Goal: Ask a question: Seek information or help from site administrators or community

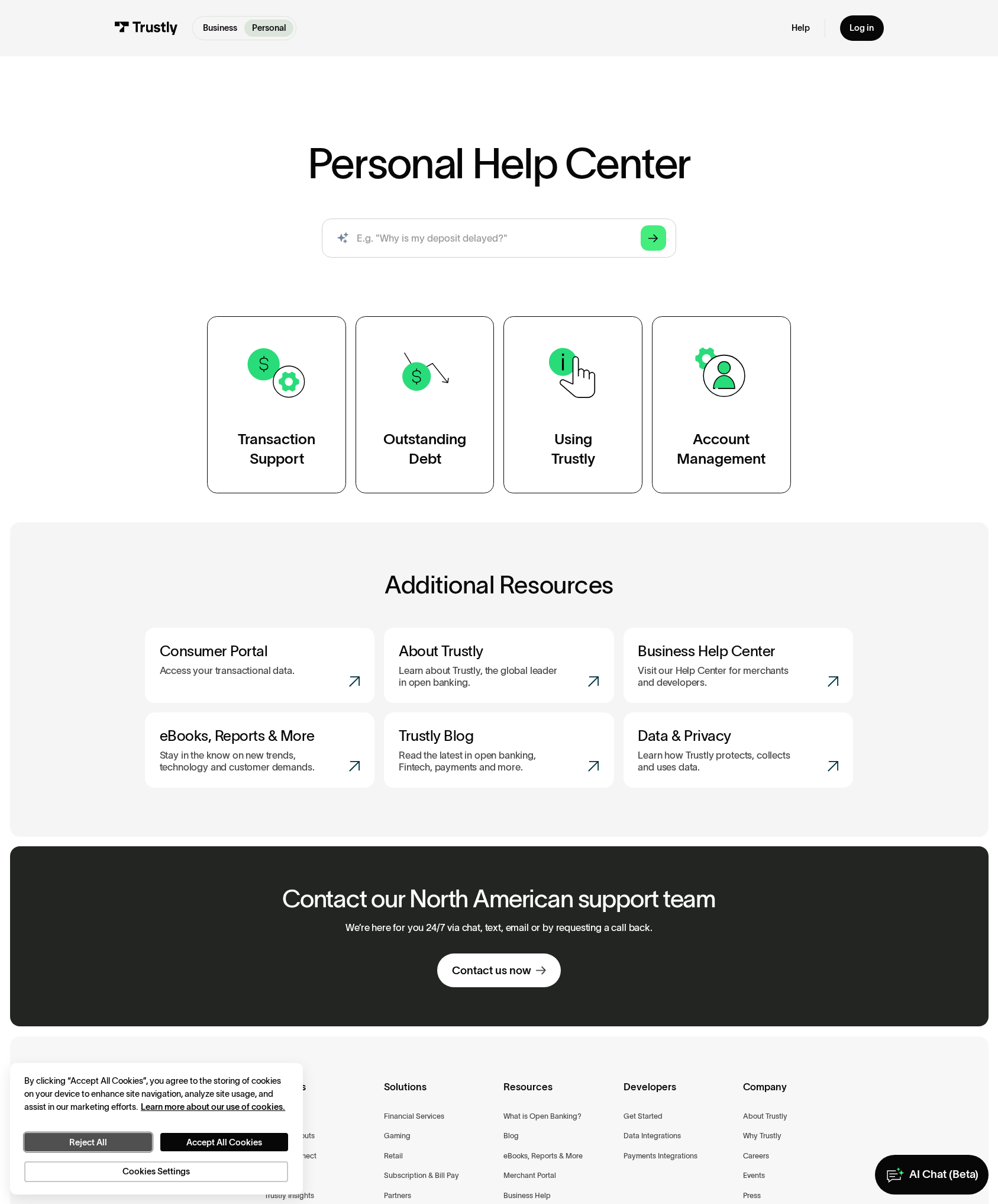
click at [107, 1141] on button "Reject All" at bounding box center [88, 1142] width 128 height 18
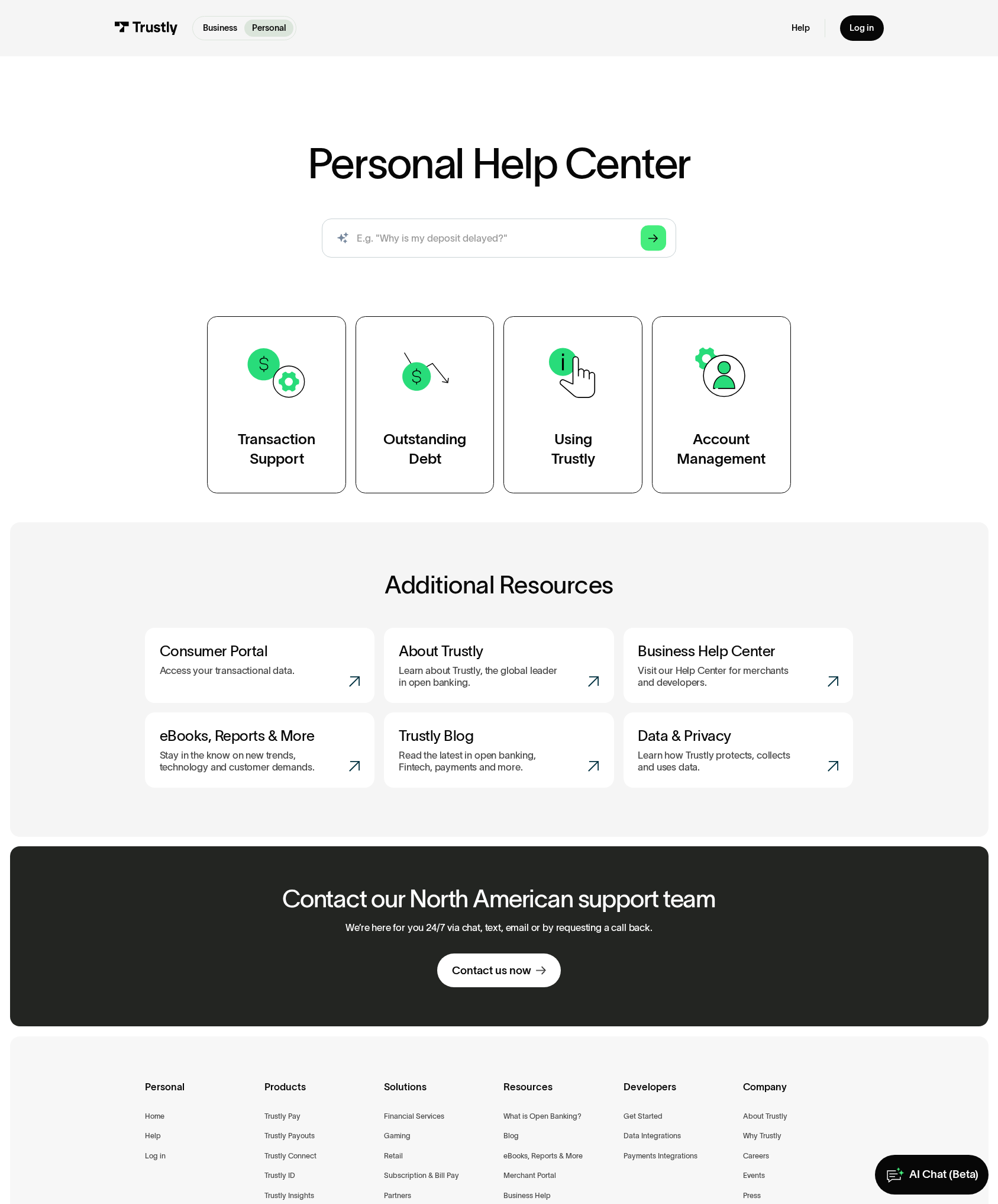
click at [107, 367] on div "Personal Help Center AI-powered search ( 1 / 4 ) Type your question and our sma…" at bounding box center [499, 278] width 998 height 430
click at [90, 407] on div "Personal Help Center AI-powered search ( 1 / 4 ) Type your question and our sma…" at bounding box center [499, 278] width 998 height 430
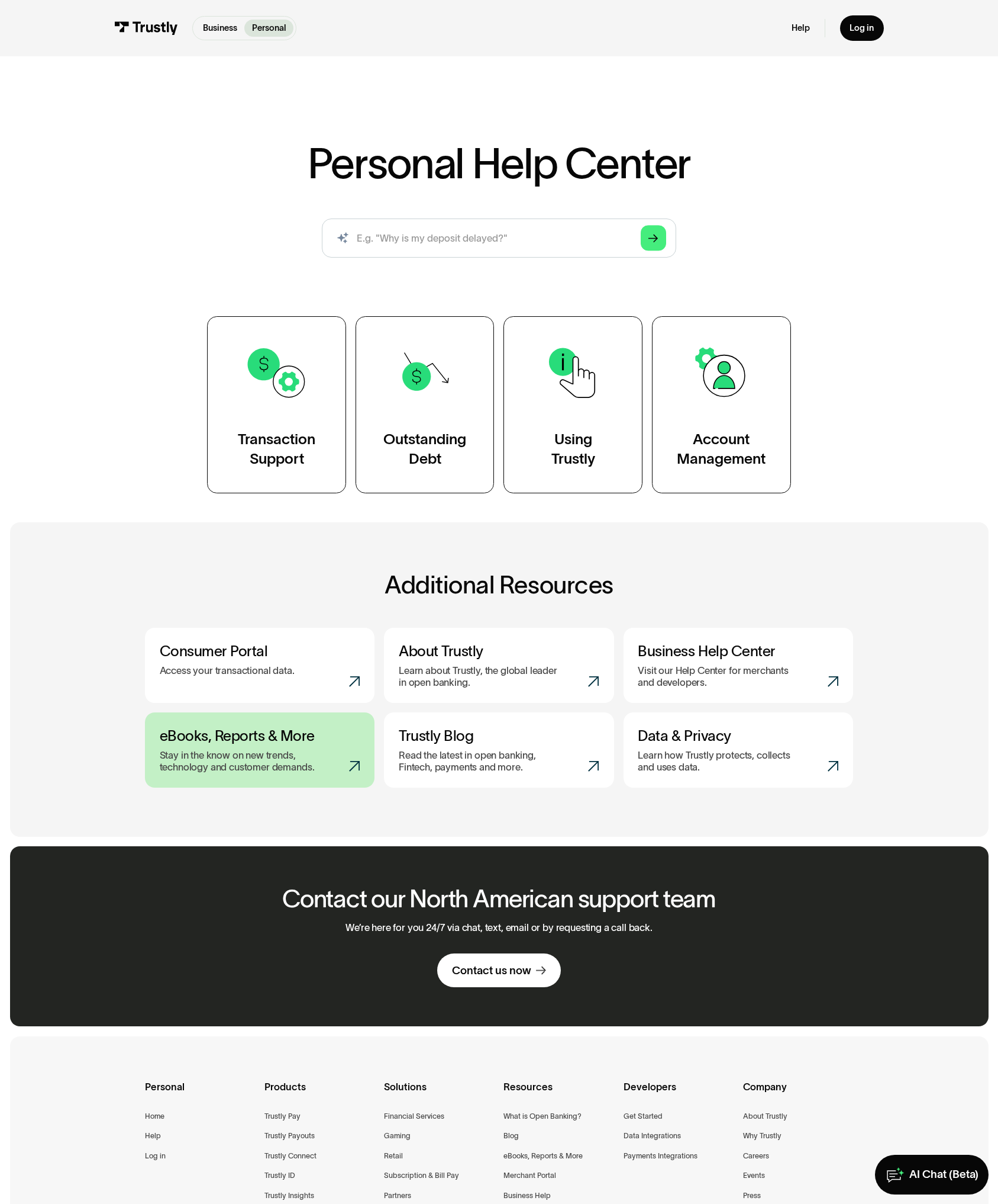
scroll to position [220, 0]
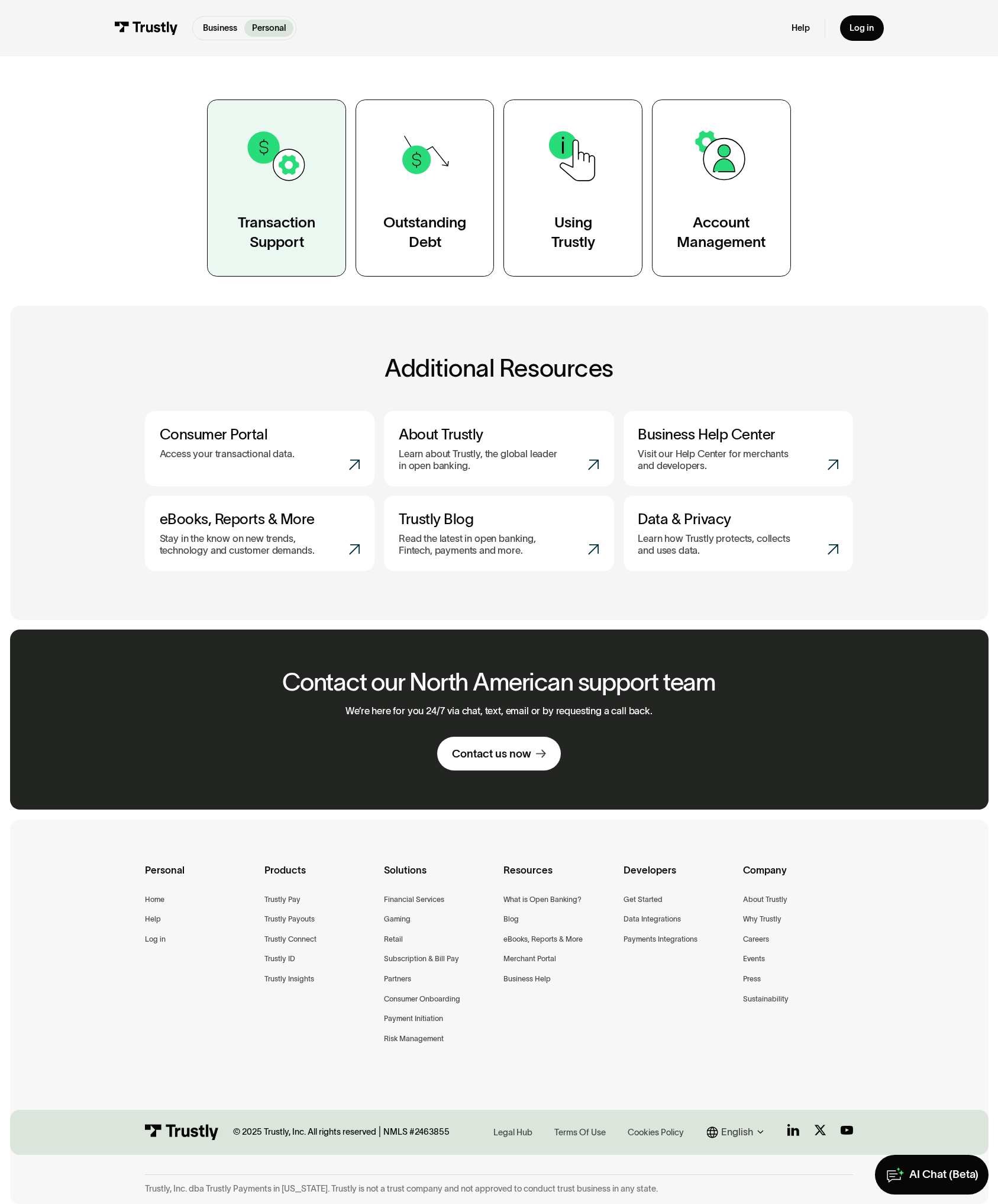
click at [283, 243] on div "Transaction Support" at bounding box center [277, 232] width 78 height 39
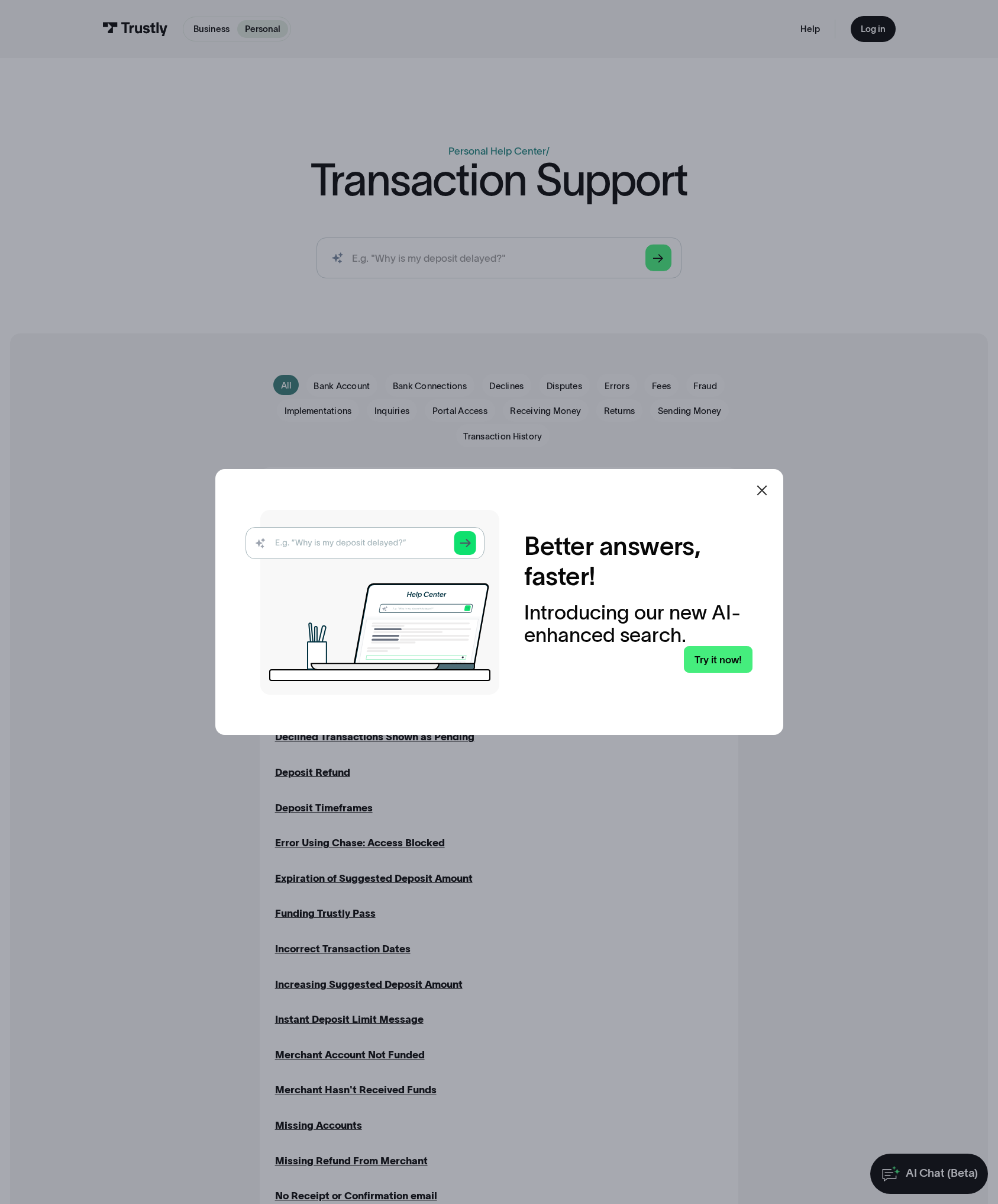
click at [767, 492] on icon at bounding box center [762, 490] width 10 height 10
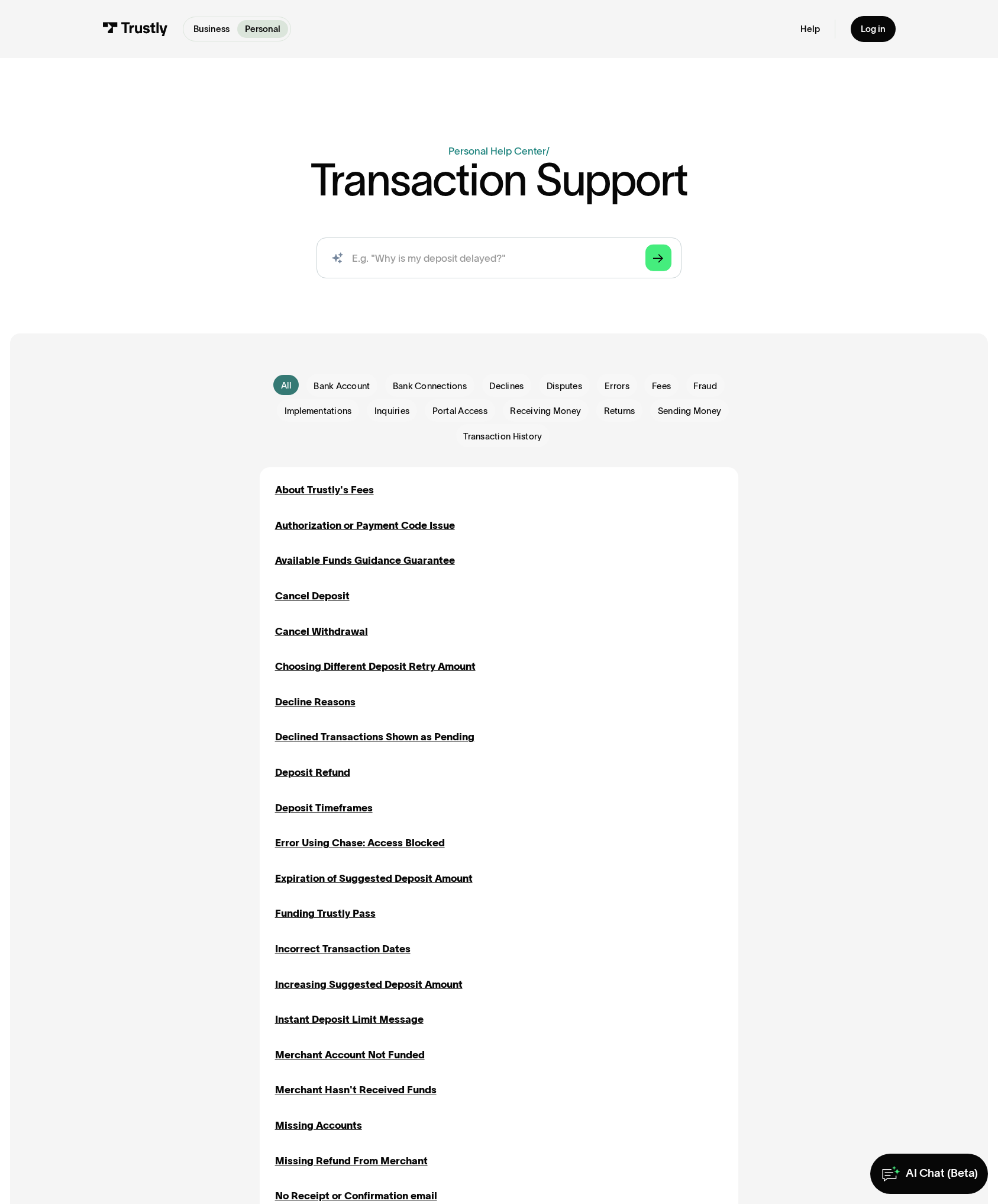
click at [229, 588] on div "All All Bank Account Bank Account Bank Connections Bank Connections Declines De…" at bounding box center [499, 1083] width 928 height 1500
click at [304, 525] on div "Authorization or Payment Code Issue" at bounding box center [365, 525] width 180 height 15
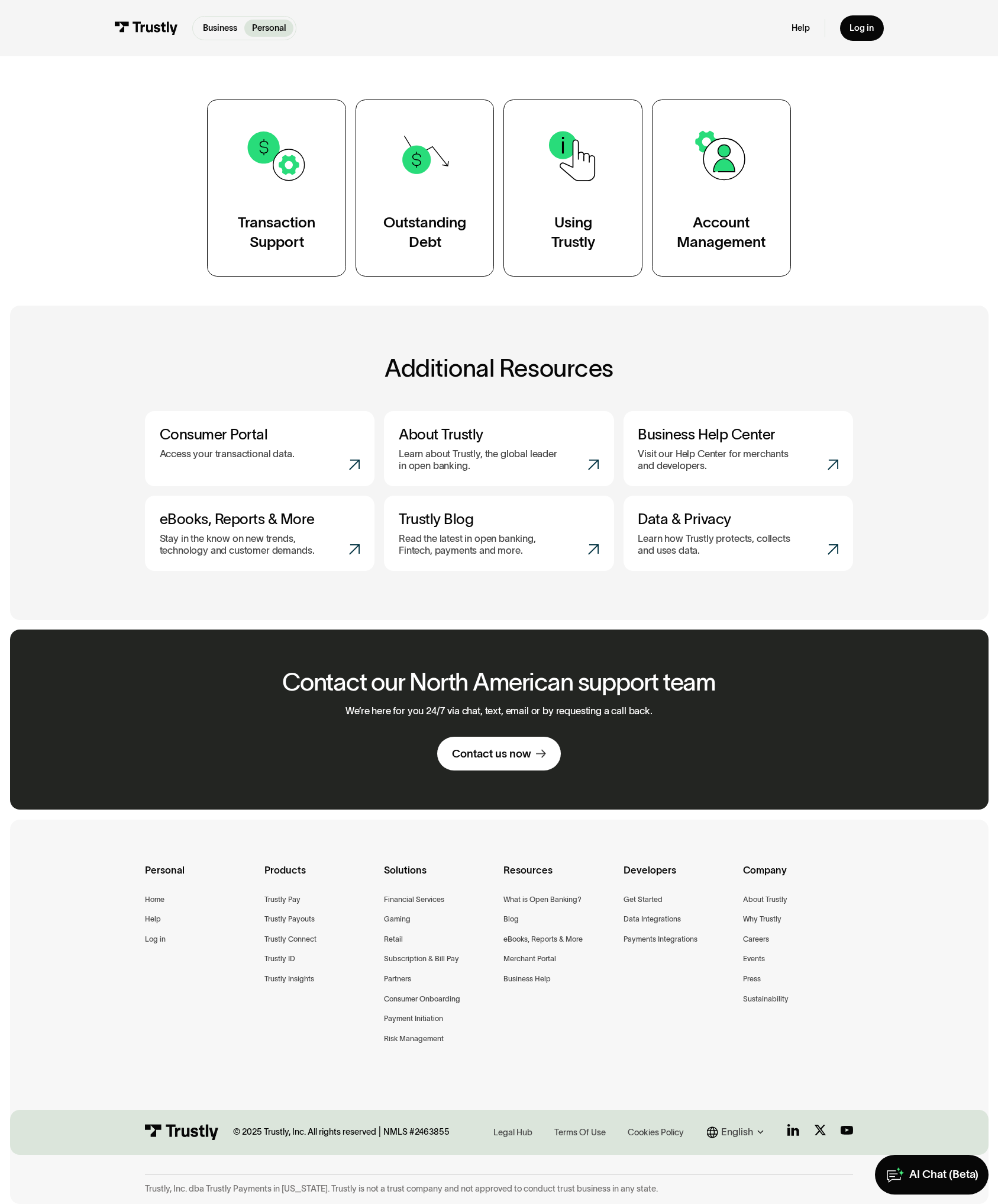
click at [215, 342] on div "Additional resources ( 4 / 4 ) Learn more about Trustly by checking out our blo…" at bounding box center [499, 462] width 930 height 314
click at [264, 359] on h2 "Additional Resources" at bounding box center [499, 367] width 709 height 26
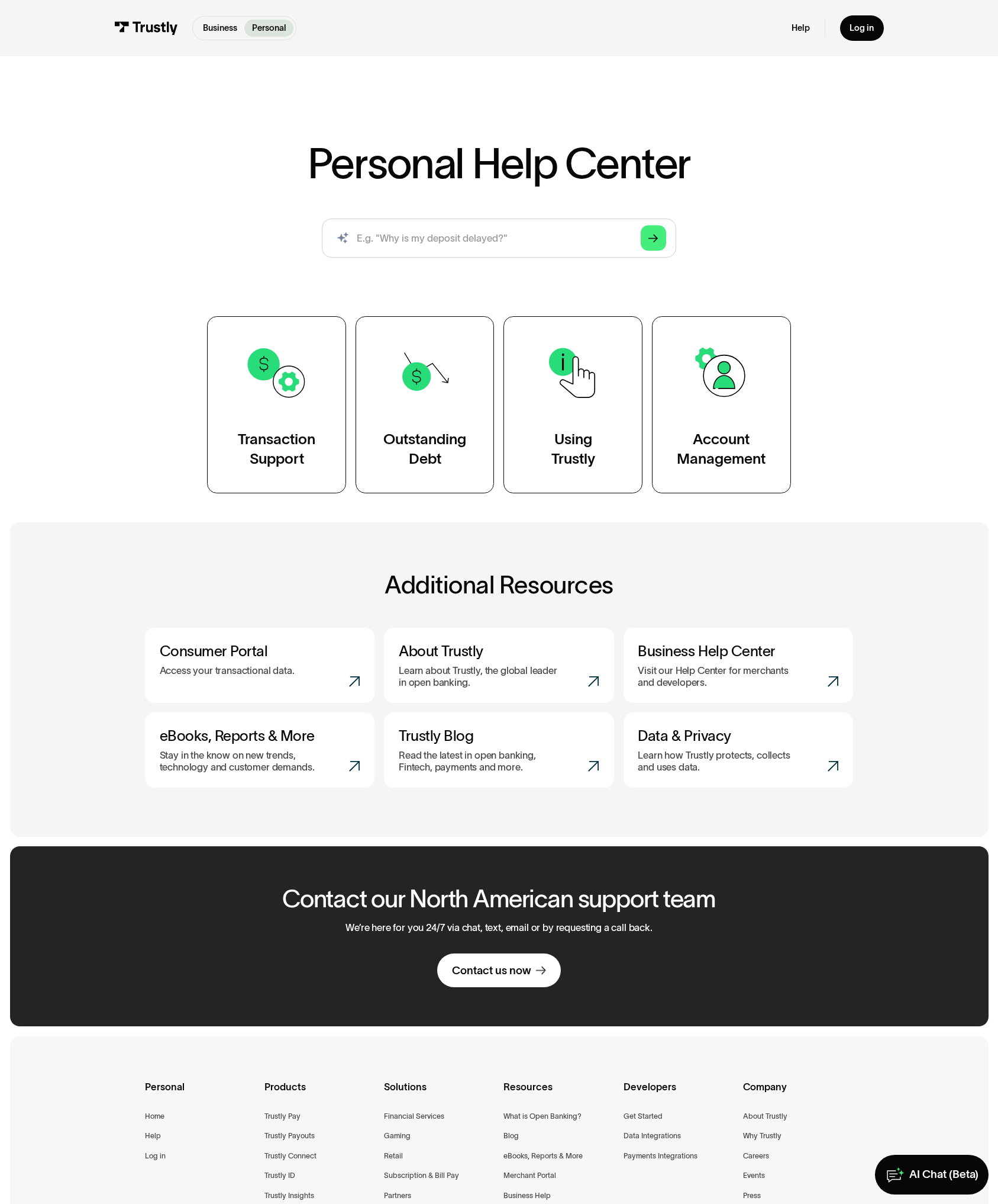
scroll to position [2, 0]
